Goal: Information Seeking & Learning: Learn about a topic

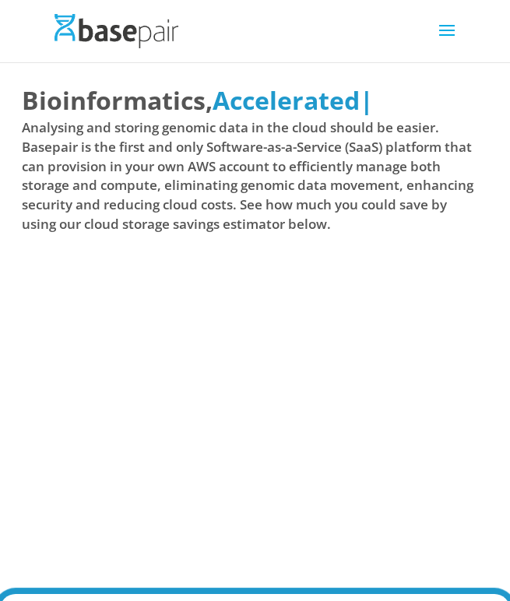
click at [451, 31] on span at bounding box center [446, 41] width 25 height 44
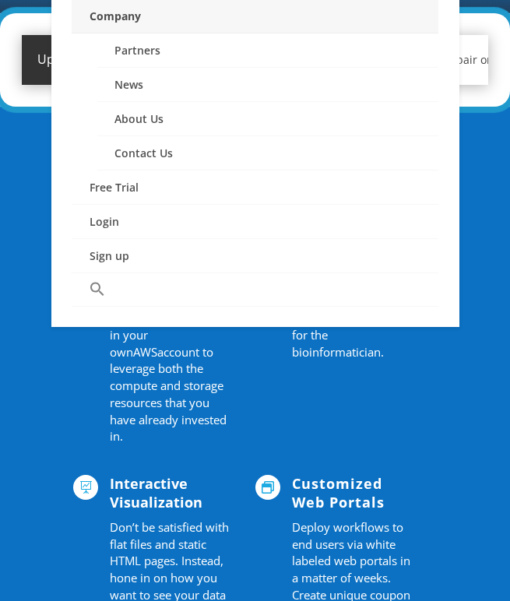
scroll to position [1180, 0]
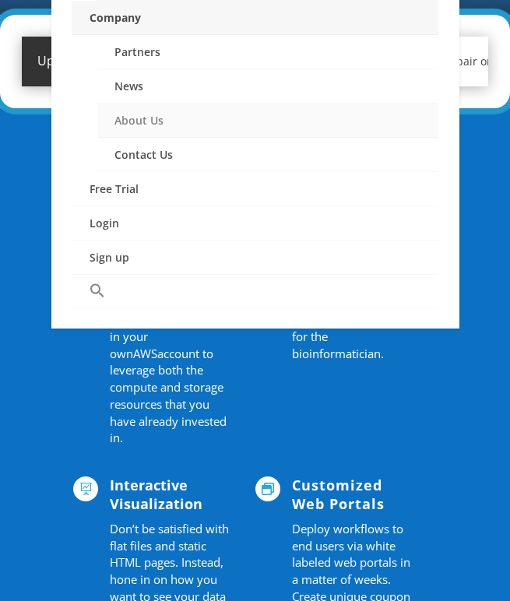
click at [156, 125] on link "About Us" at bounding box center [268, 121] width 342 height 34
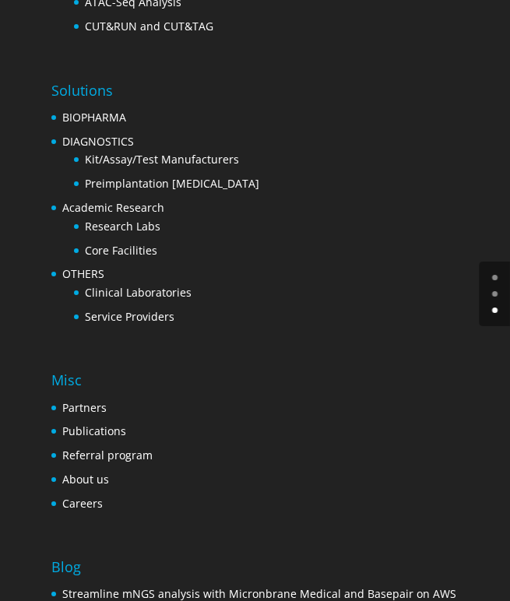
scroll to position [6306, 0]
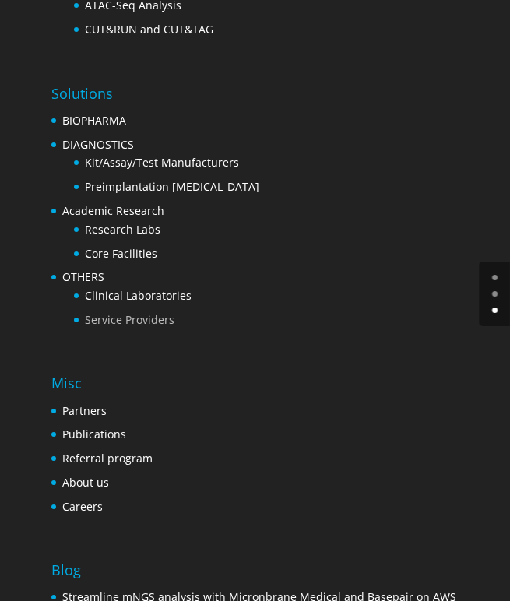
click at [135, 312] on link "Service Providers" at bounding box center [130, 319] width 90 height 15
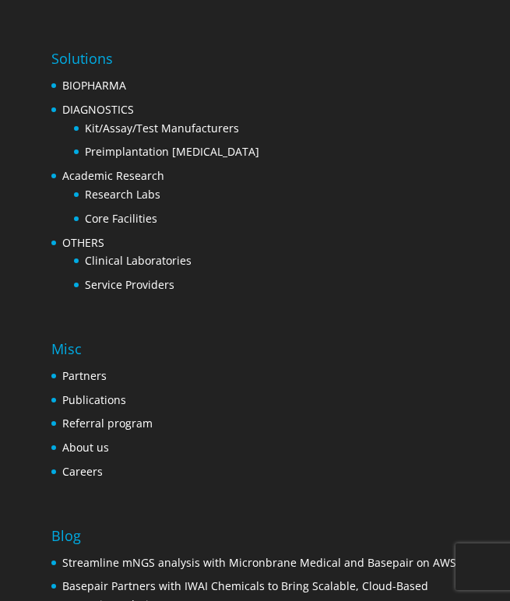
scroll to position [2586, 0]
